Goal: Information Seeking & Learning: Learn about a topic

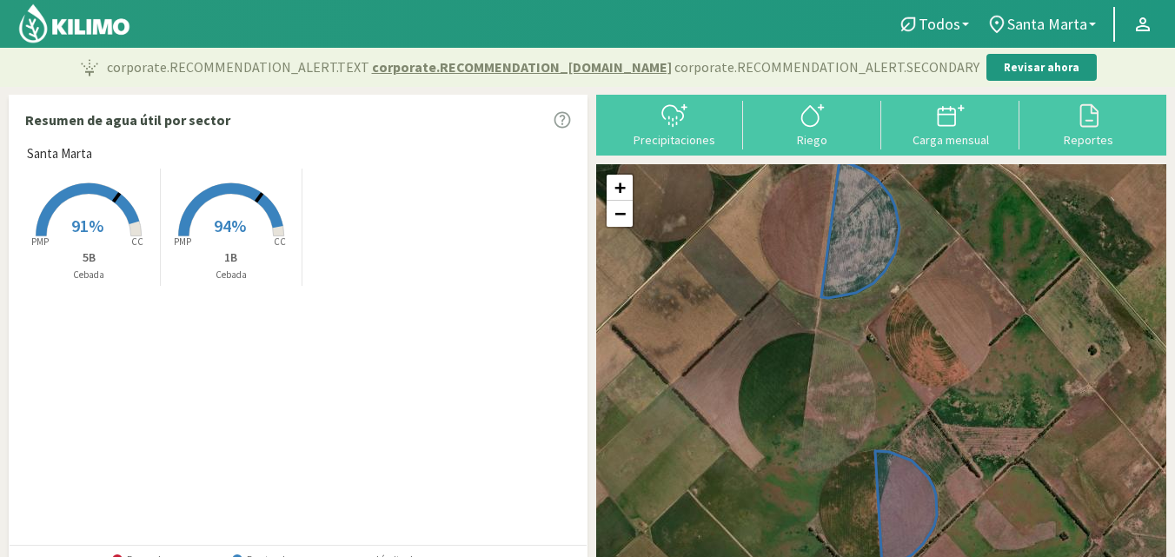
click at [215, 220] on span "94%" at bounding box center [230, 226] width 32 height 22
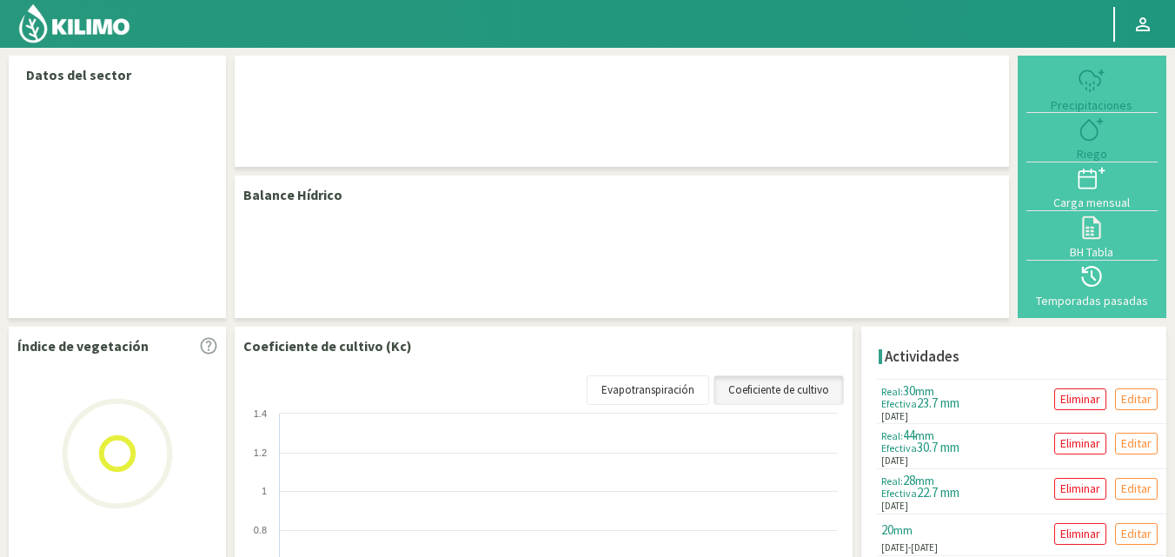
select select "1: Object"
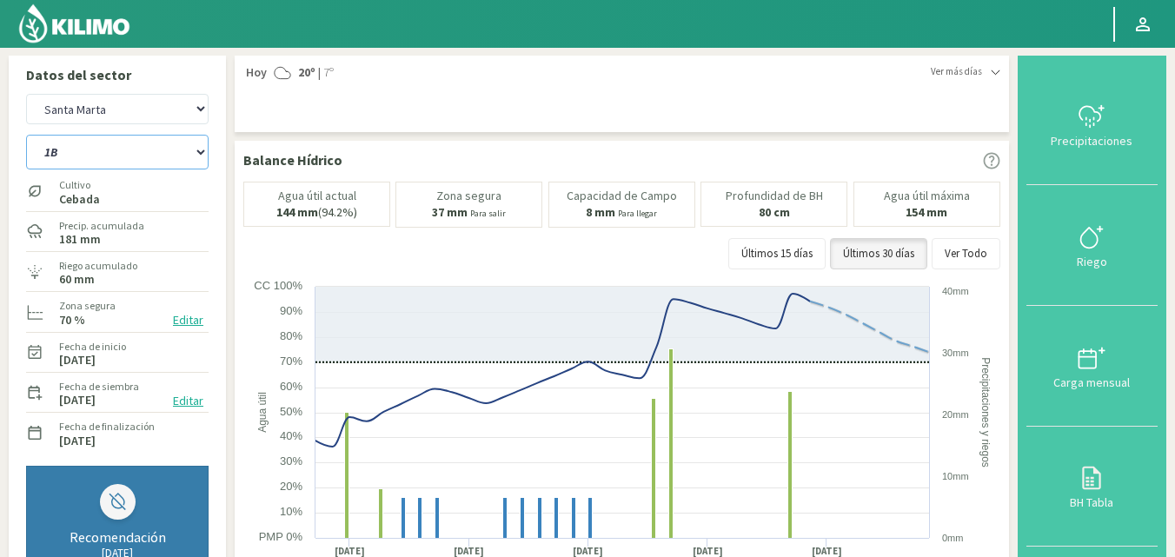
click at [138, 153] on select "1B 5B" at bounding box center [117, 152] width 182 height 35
select select "1: Object"
click at [26, 135] on select "1B 5B" at bounding box center [117, 152] width 182 height 35
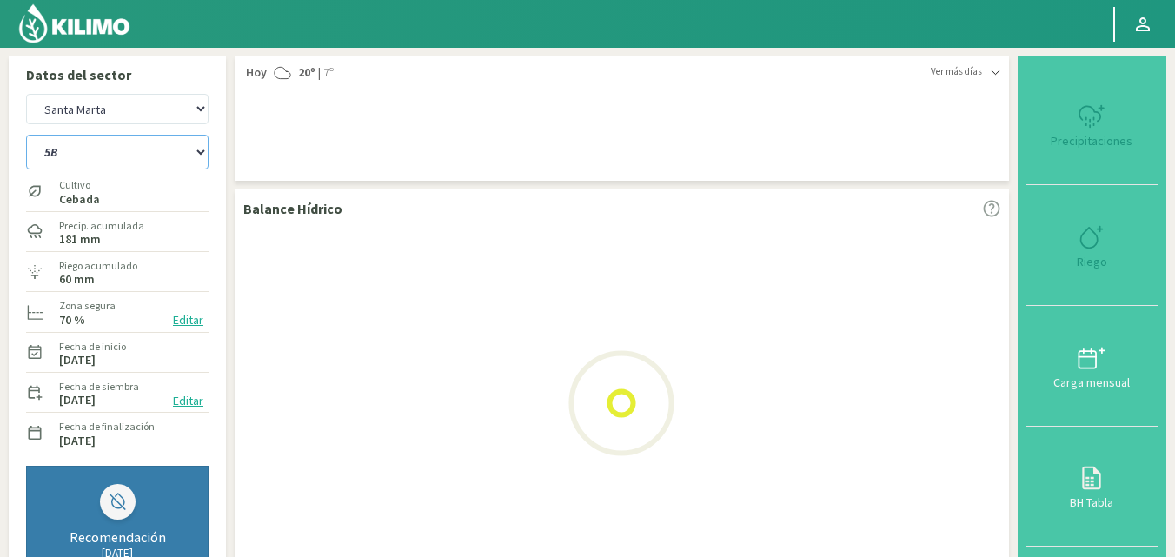
select select "3: Object"
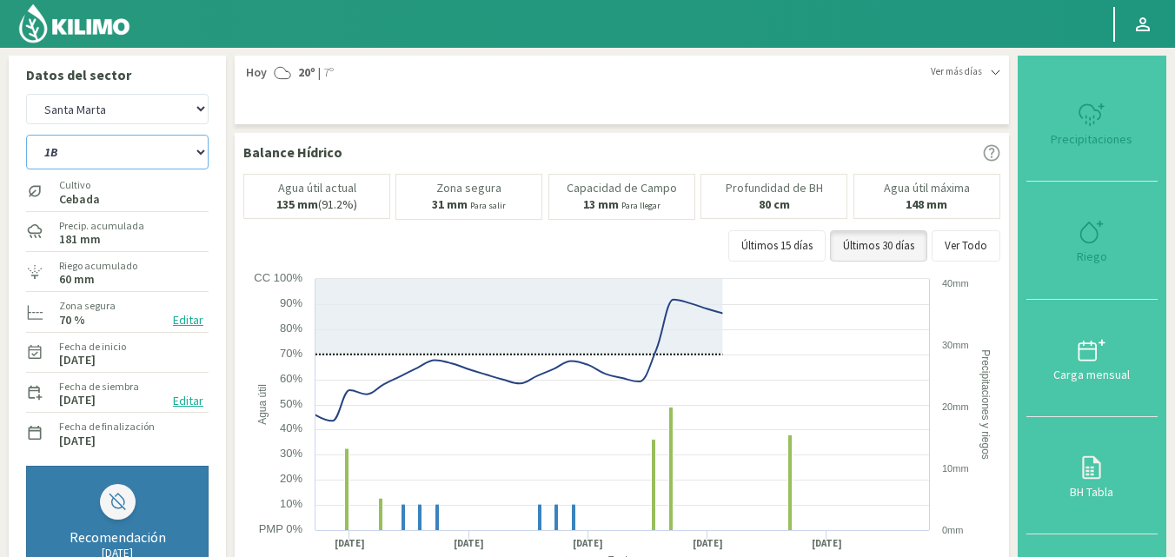
select select "3: Object"
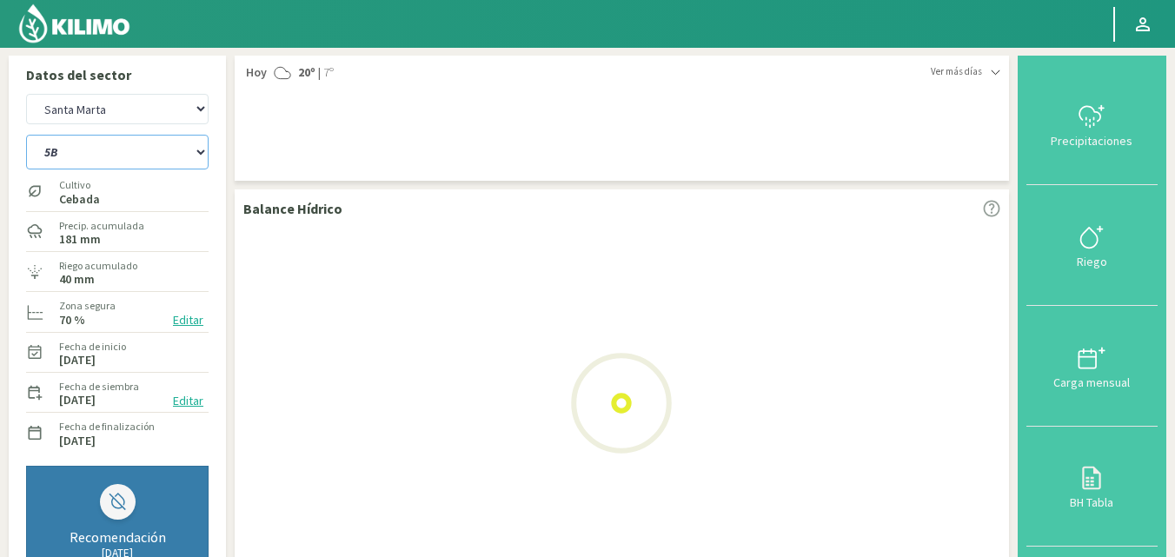
select select "5: Object"
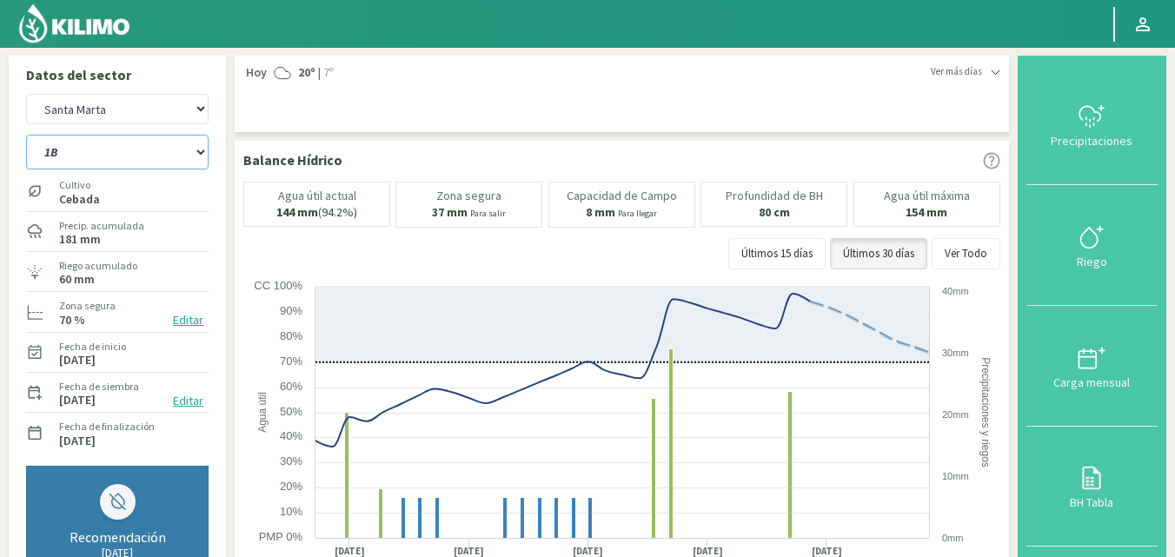
click at [88, 150] on select "1B 5B" at bounding box center [117, 152] width 182 height 35
select select "5: Object"
click at [26, 135] on select "1B 5B" at bounding box center [117, 152] width 182 height 35
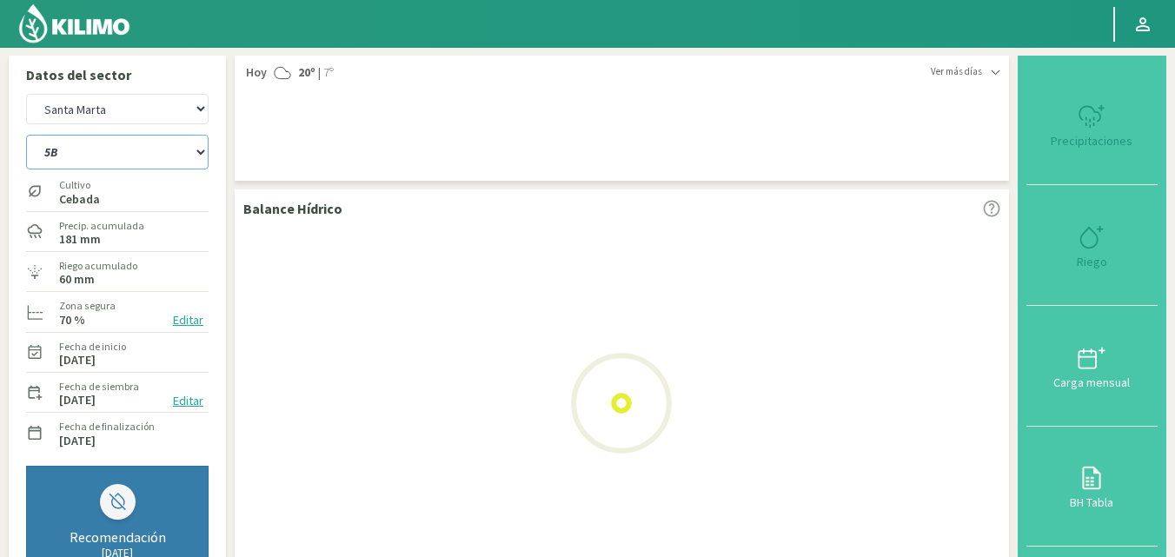
select select "7: Object"
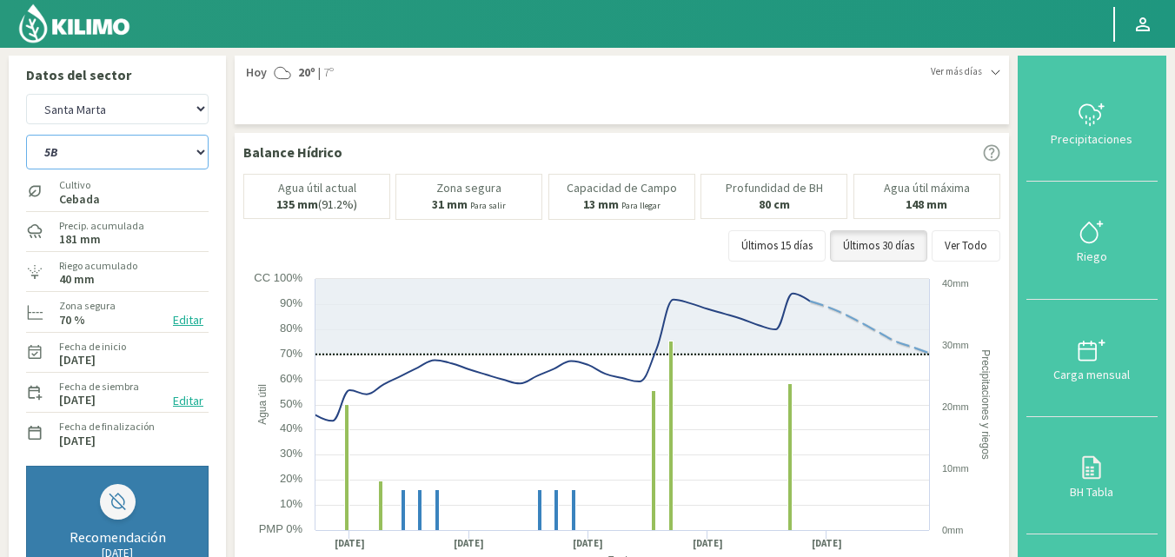
click at [116, 156] on select "1B 5B" at bounding box center [117, 152] width 182 height 35
select select "6: Object"
click at [26, 135] on select "1B 5B" at bounding box center [117, 152] width 182 height 35
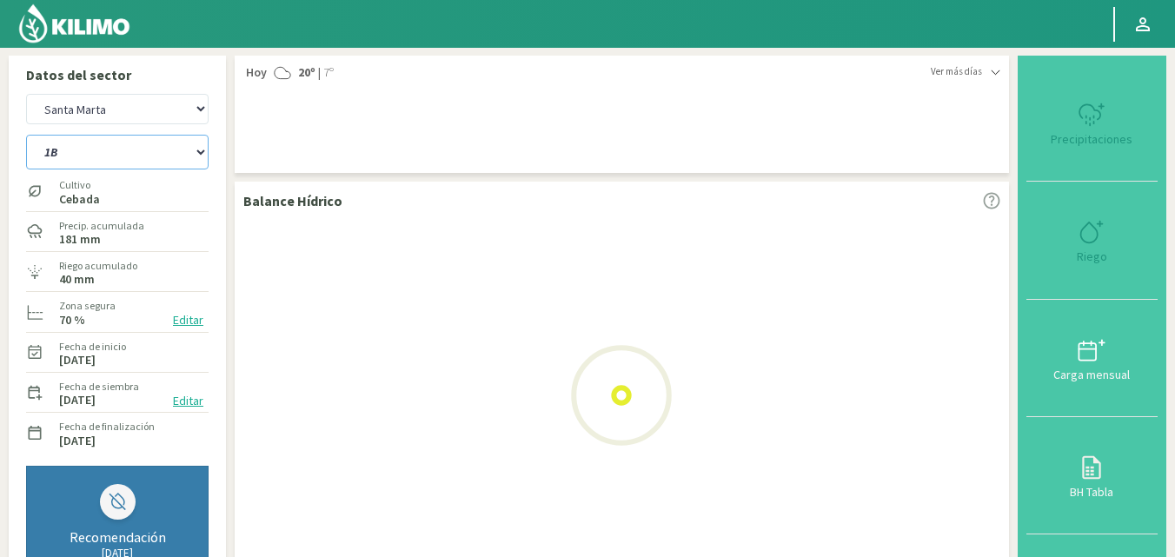
select select "9: Object"
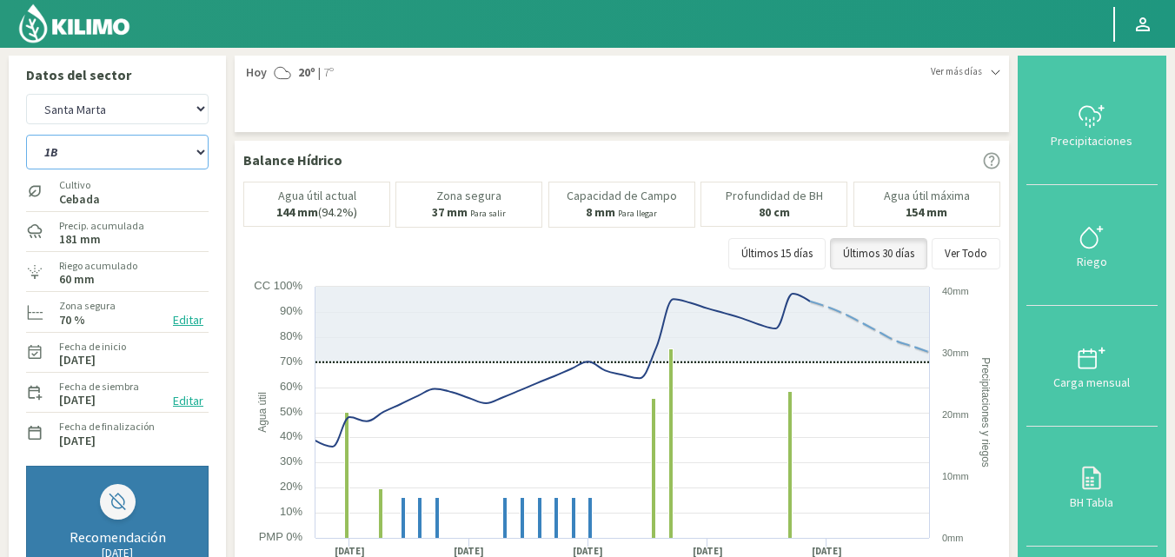
click at [99, 159] on select "1B 5B" at bounding box center [117, 152] width 182 height 35
select select "9: Object"
click at [26, 135] on select "1B 5B" at bounding box center [117, 152] width 182 height 35
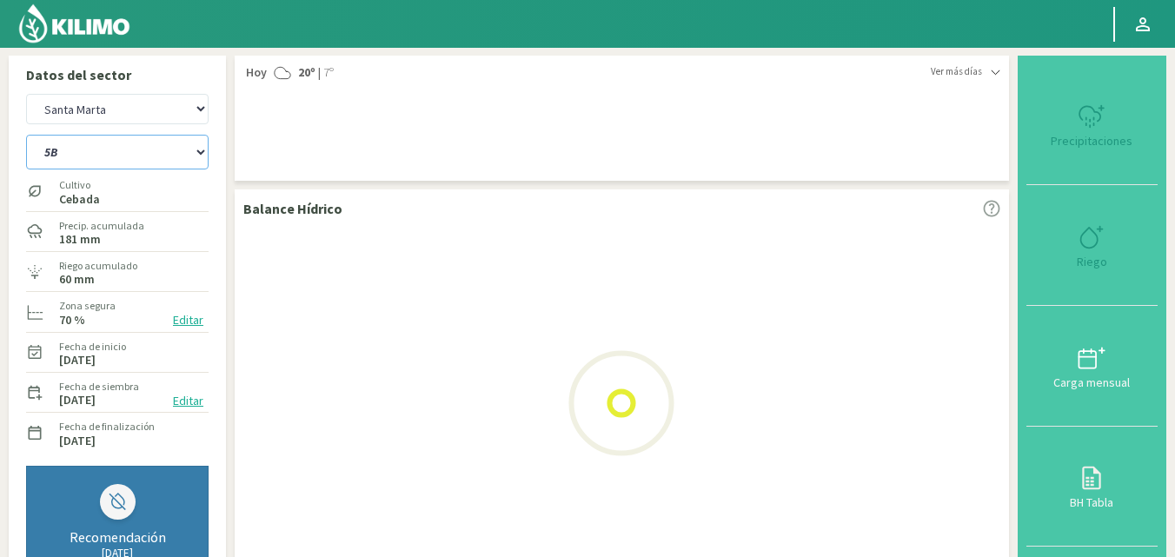
select select "11: Object"
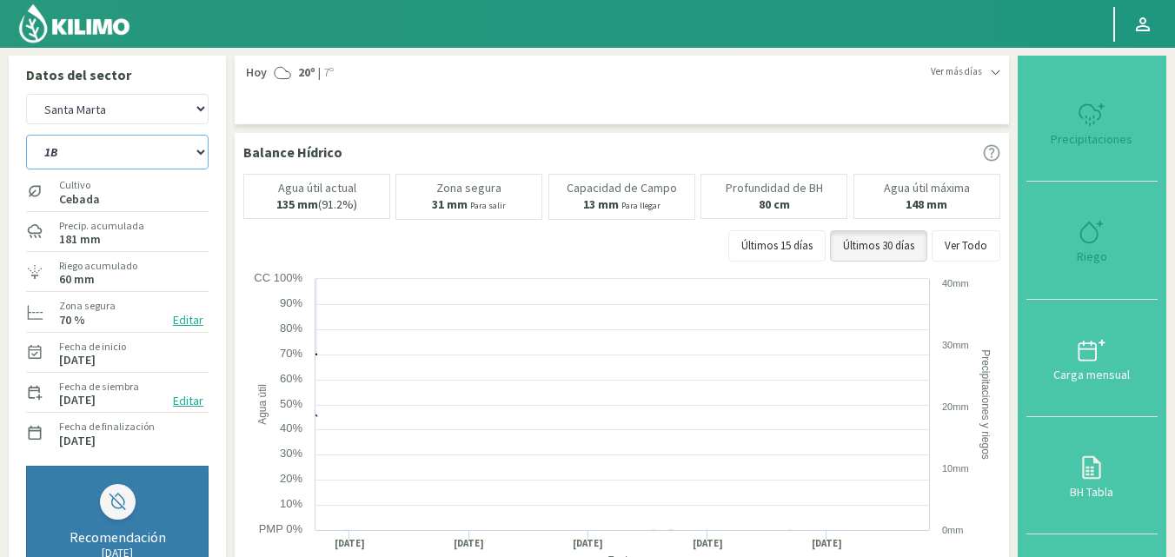
select select "11: Object"
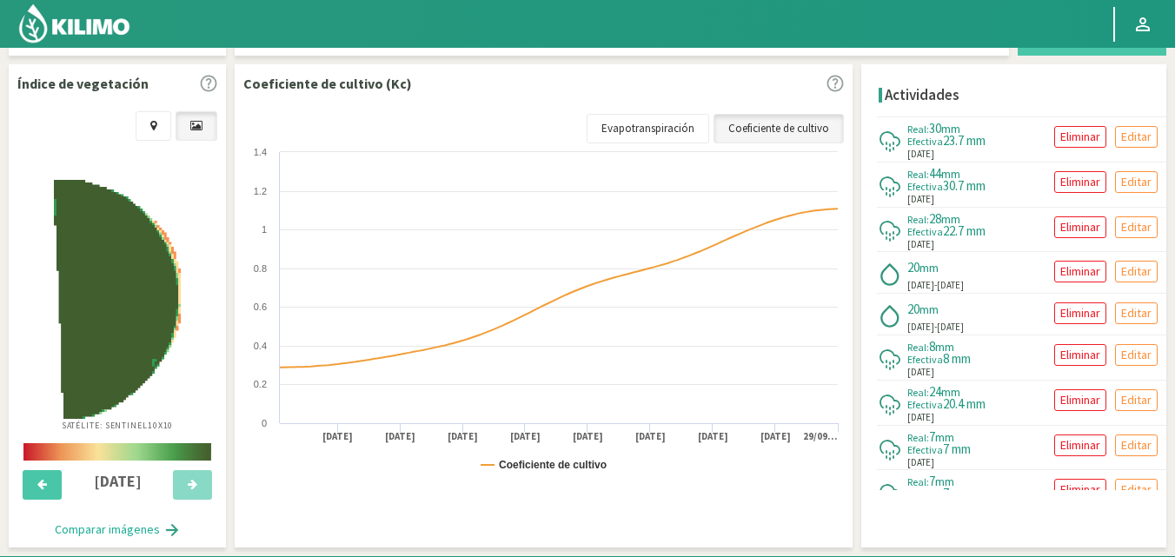
scroll to position [608, 0]
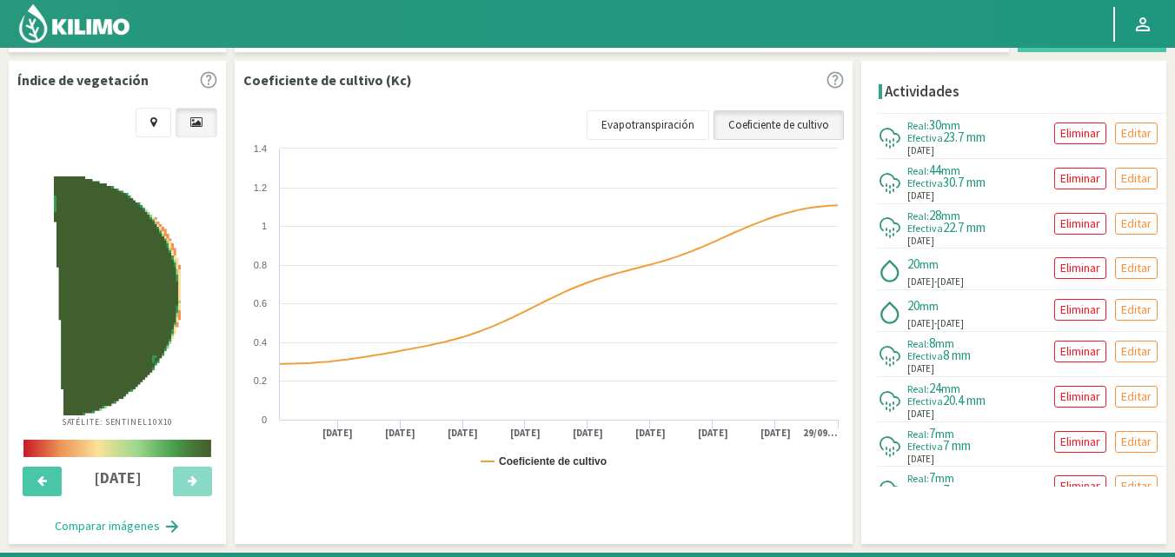
click at [785, 127] on link "Coeficiente de cultivo" at bounding box center [778, 125] width 130 height 30
click at [690, 127] on link "Evapotranspiración" at bounding box center [648, 125] width 123 height 30
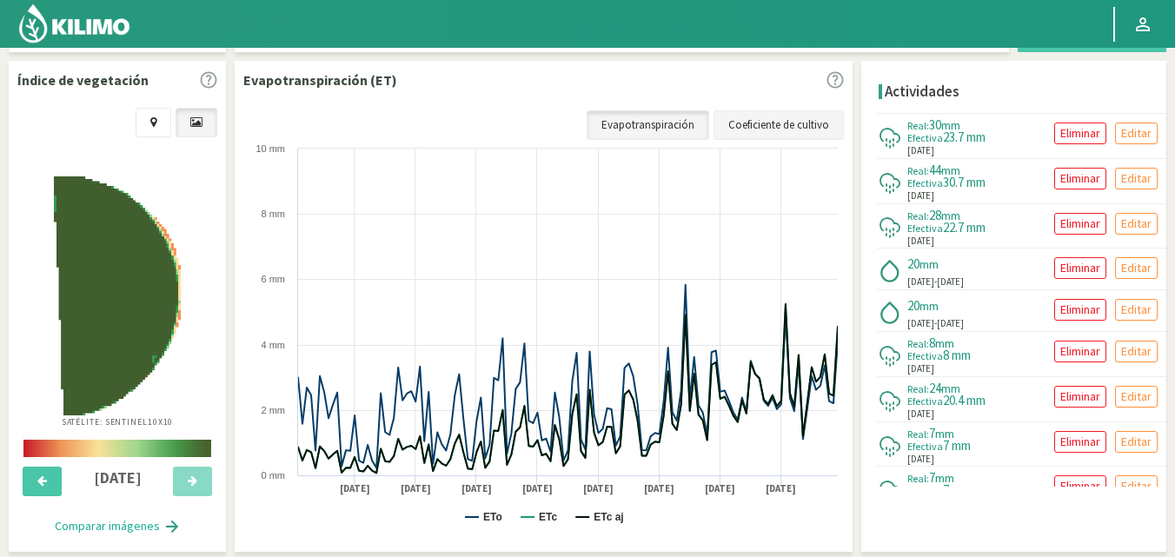
click at [744, 129] on link "Coeficiente de cultivo" at bounding box center [778, 125] width 130 height 30
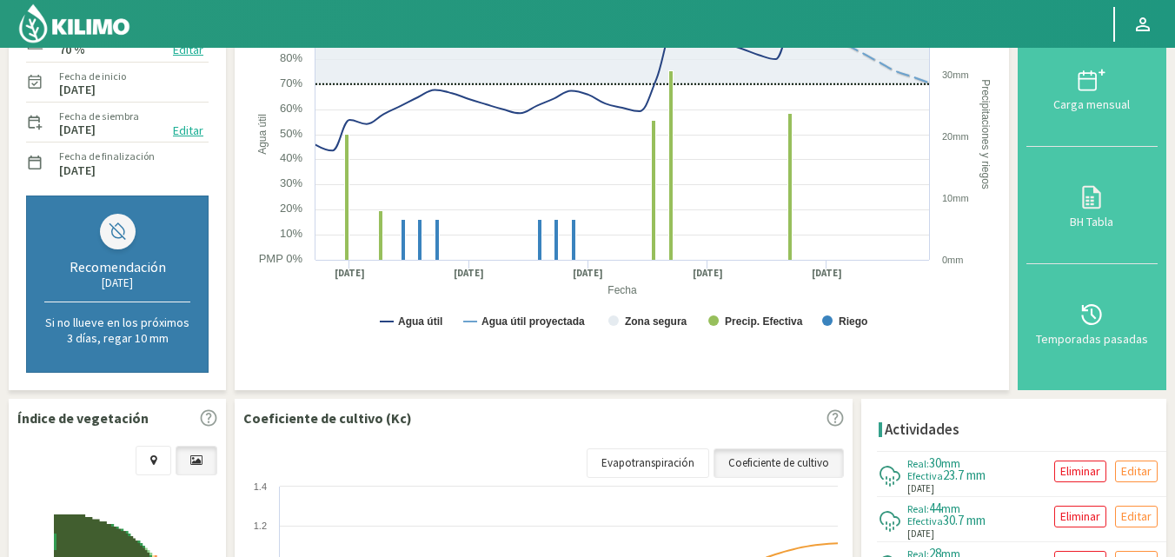
scroll to position [0, 0]
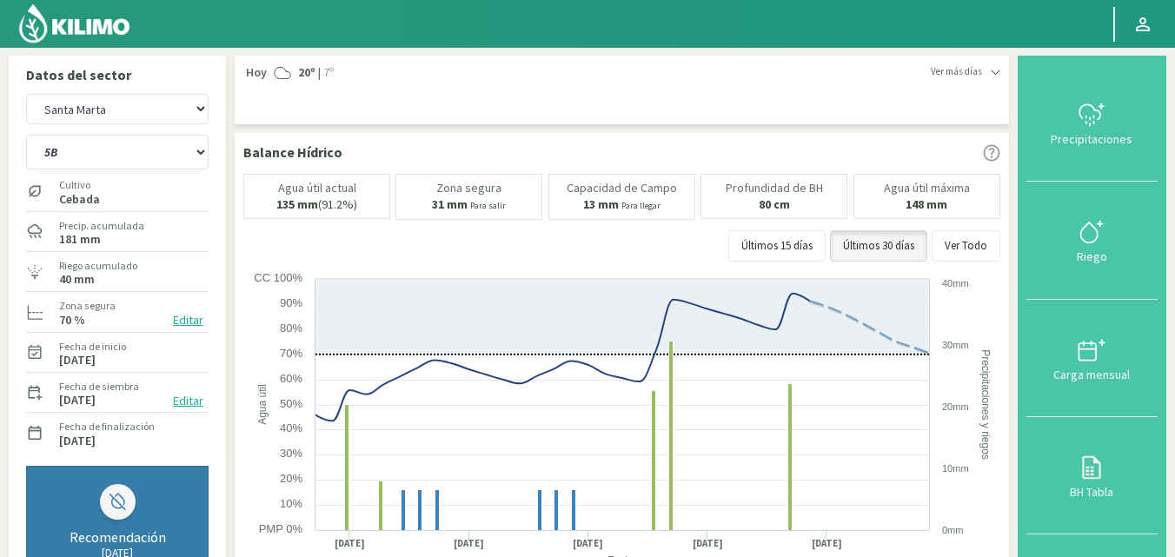
click at [505, 207] on small "Para salir" at bounding box center [488, 205] width 36 height 11
click at [984, 241] on button "Ver Todo" at bounding box center [966, 245] width 69 height 31
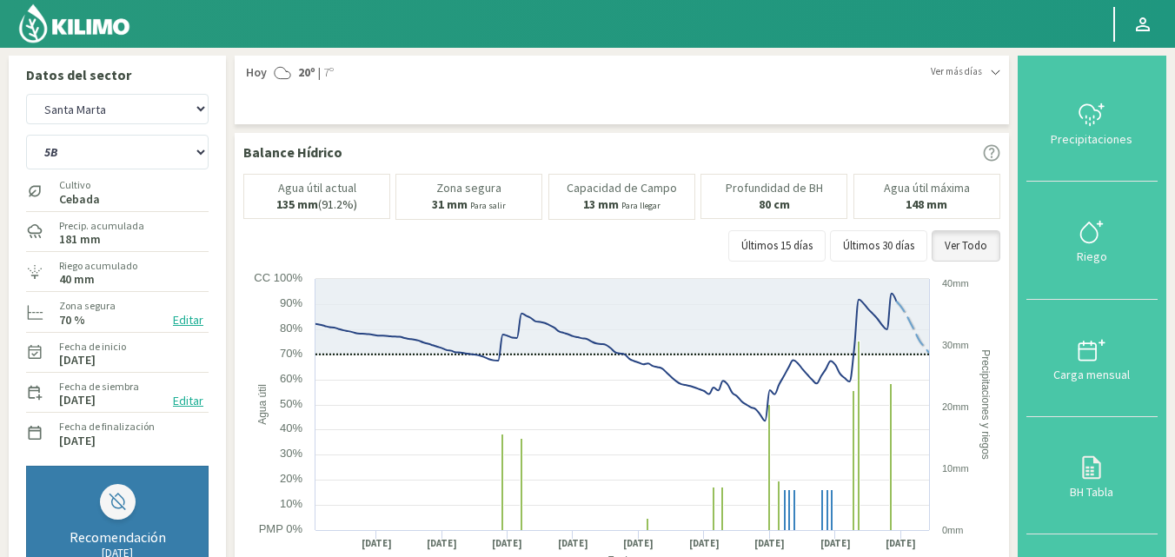
click at [62, 14] on img at bounding box center [74, 24] width 114 height 42
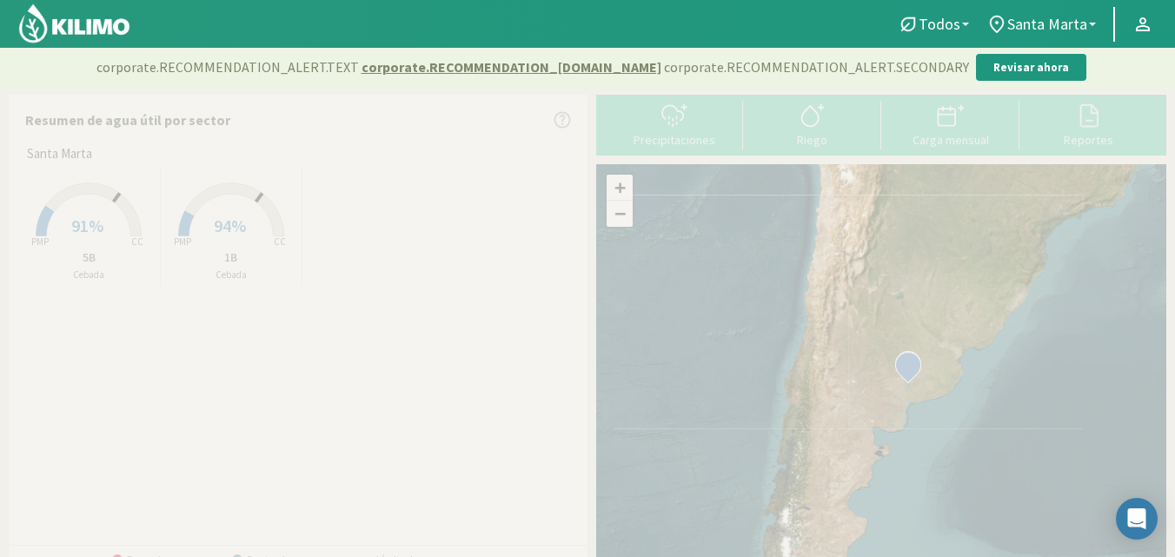
click at [1042, 15] on span "Santa Marta" at bounding box center [1047, 24] width 80 height 18
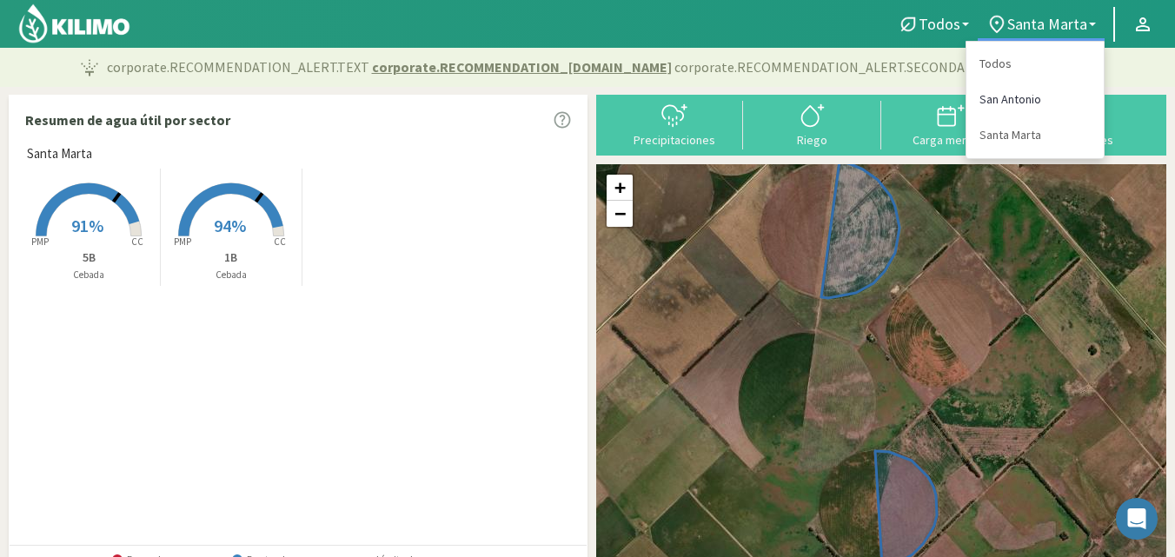
click at [1012, 99] on link "San Antonio" at bounding box center [1034, 100] width 137 height 36
